Goal: Find contact information: Find contact information

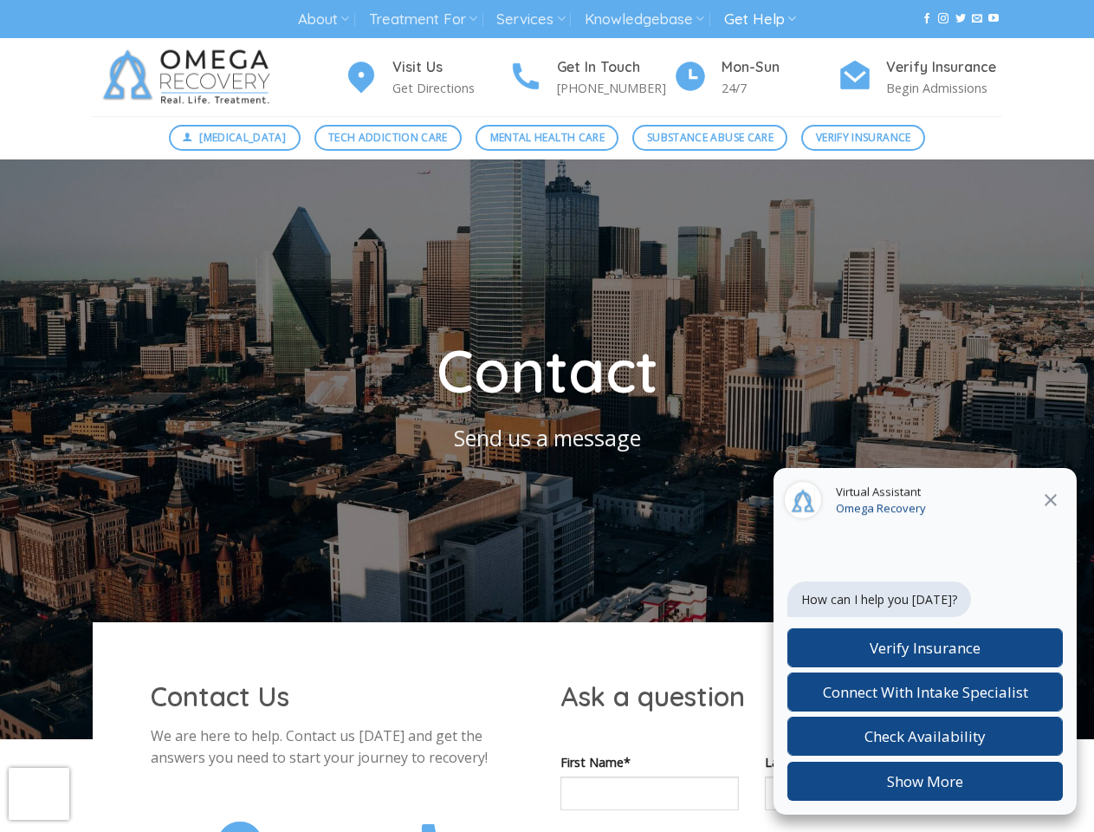
click at [323, 19] on link "About" at bounding box center [323, 19] width 51 height 32
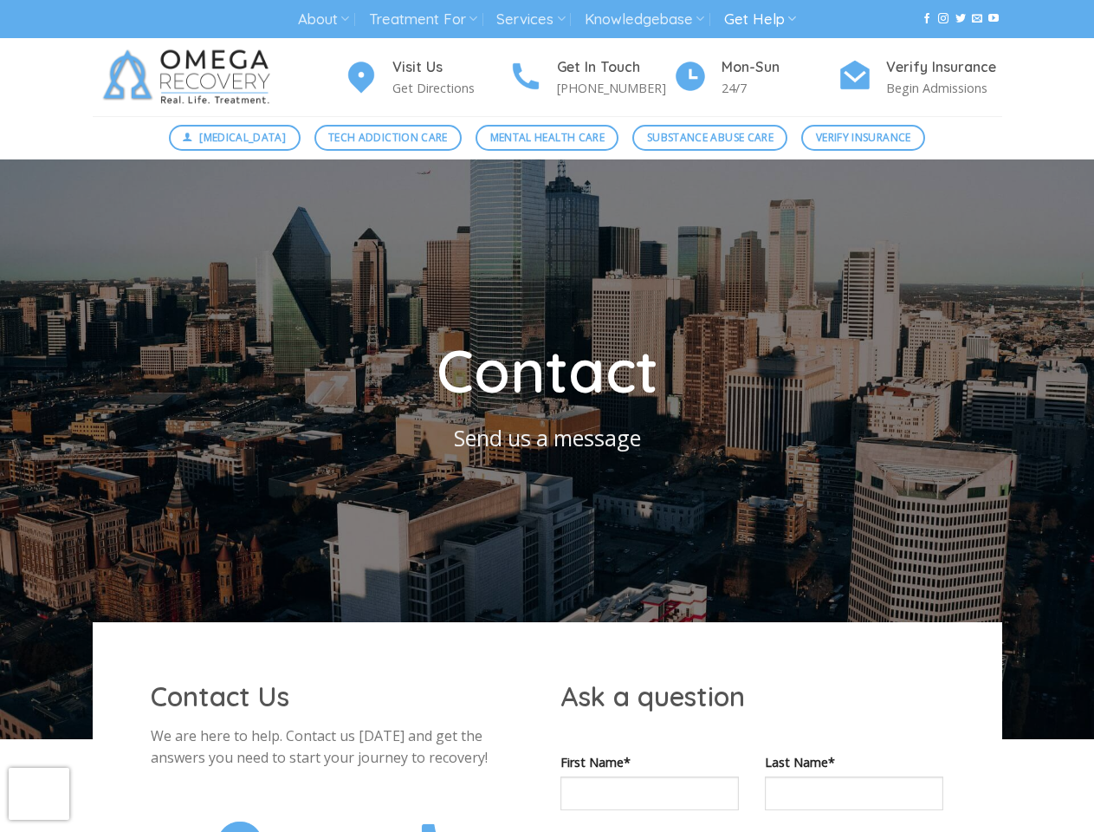
click at [424, 19] on link "Treatment For" at bounding box center [423, 19] width 108 height 32
click at [532, 19] on link "Services" at bounding box center [531, 19] width 68 height 32
click at [646, 19] on link "Knowledgebase" at bounding box center [645, 19] width 120 height 32
click at [763, 19] on link "Get Help" at bounding box center [760, 19] width 72 height 32
